Goal: Task Accomplishment & Management: Use online tool/utility

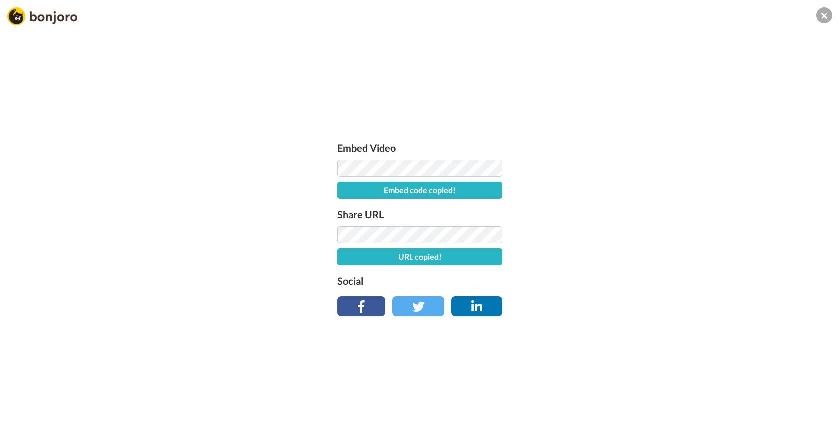
scroll to position [23, 0]
click at [62, 22] on img at bounding box center [42, 16] width 70 height 18
click at [57, 15] on img at bounding box center [42, 16] width 70 height 18
click at [16, 15] on img at bounding box center [42, 16] width 70 height 18
click at [52, 16] on img at bounding box center [42, 16] width 70 height 18
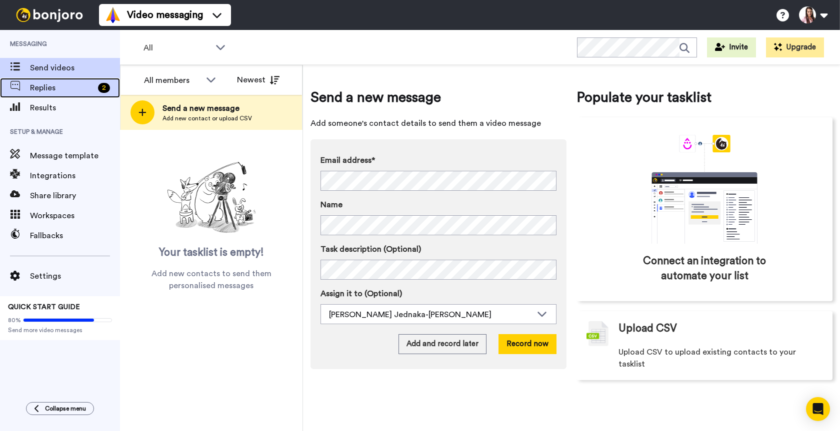
click at [42, 89] on span "Replies" at bounding box center [62, 88] width 64 height 12
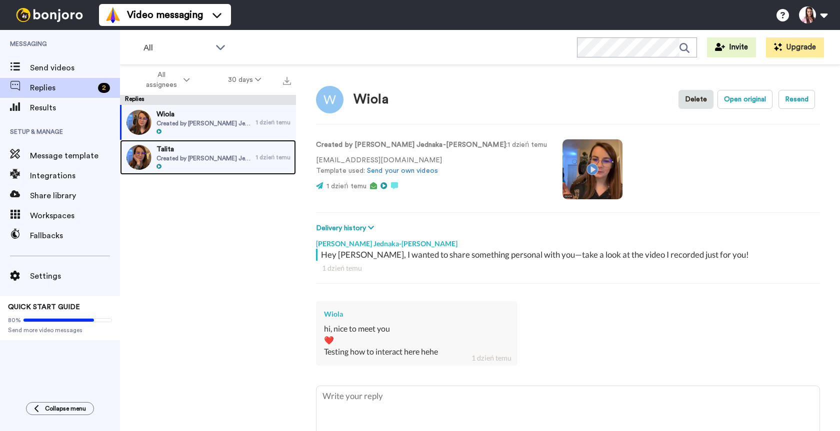
click at [205, 159] on span "Created by Wioleta Jednaka-Gracz" at bounding box center [203, 158] width 94 height 8
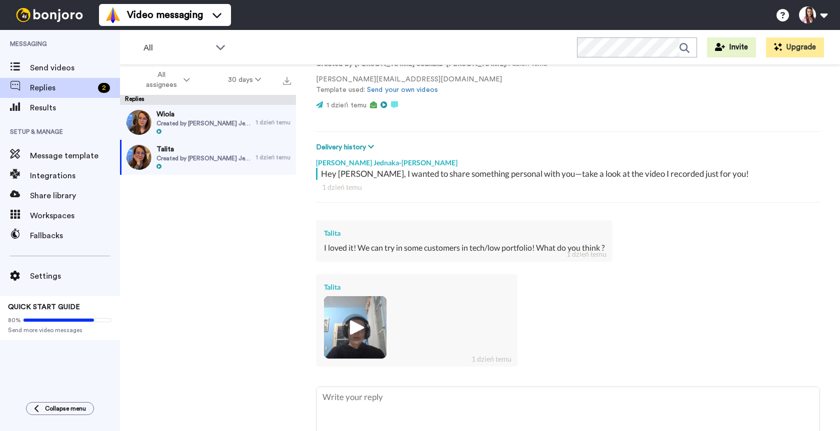
scroll to position [88, 0]
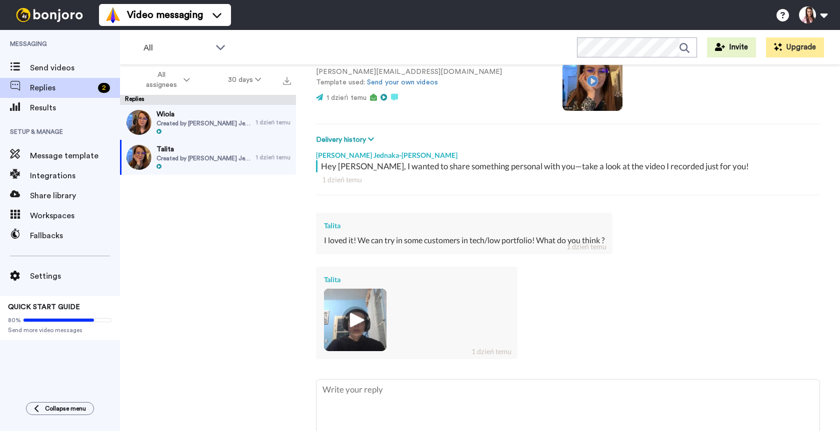
type textarea "x"
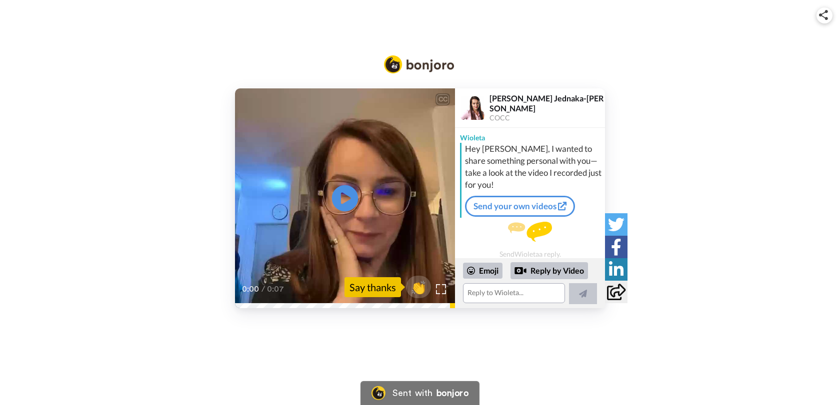
click at [344, 194] on icon "Play/Pause" at bounding box center [345, 198] width 26 height 47
click at [378, 198] on video at bounding box center [345, 198] width 220 height 220
click at [346, 195] on icon at bounding box center [345, 198] width 26 height 26
click at [352, 196] on icon at bounding box center [345, 198] width 26 height 26
click at [355, 186] on icon "Play/Pause" at bounding box center [345, 198] width 26 height 47
